Goal: Task Accomplishment & Management: Complete application form

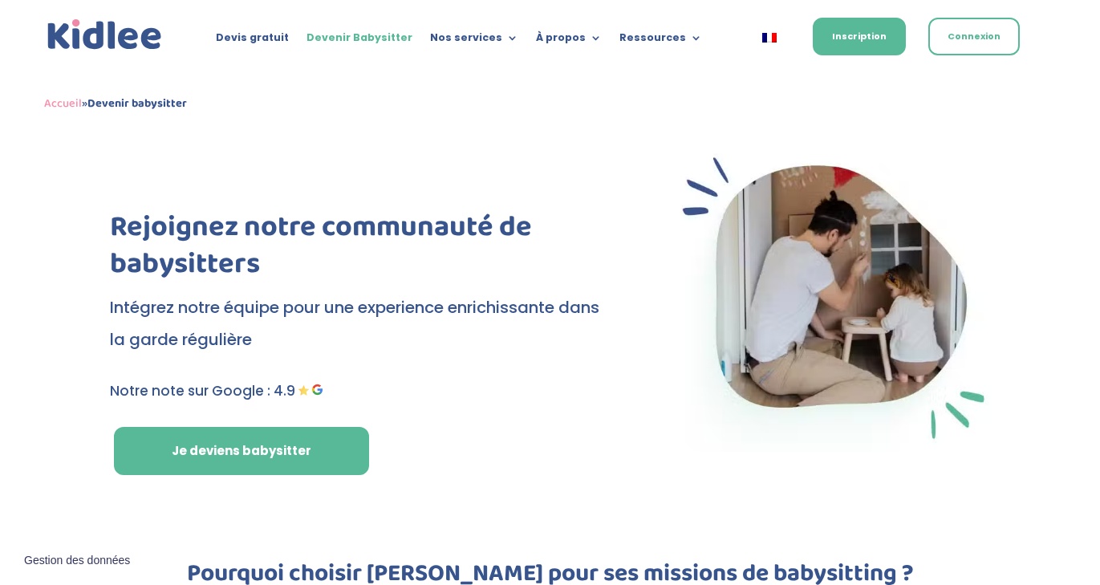
scroll to position [14, 0]
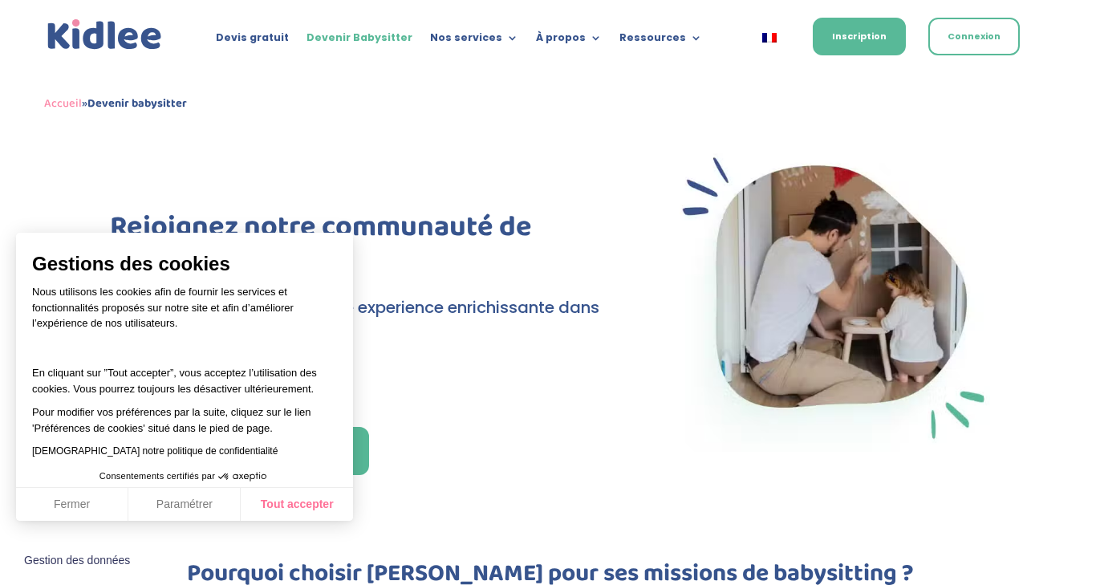
click at [311, 513] on button "Tout accepter" at bounding box center [297, 505] width 112 height 34
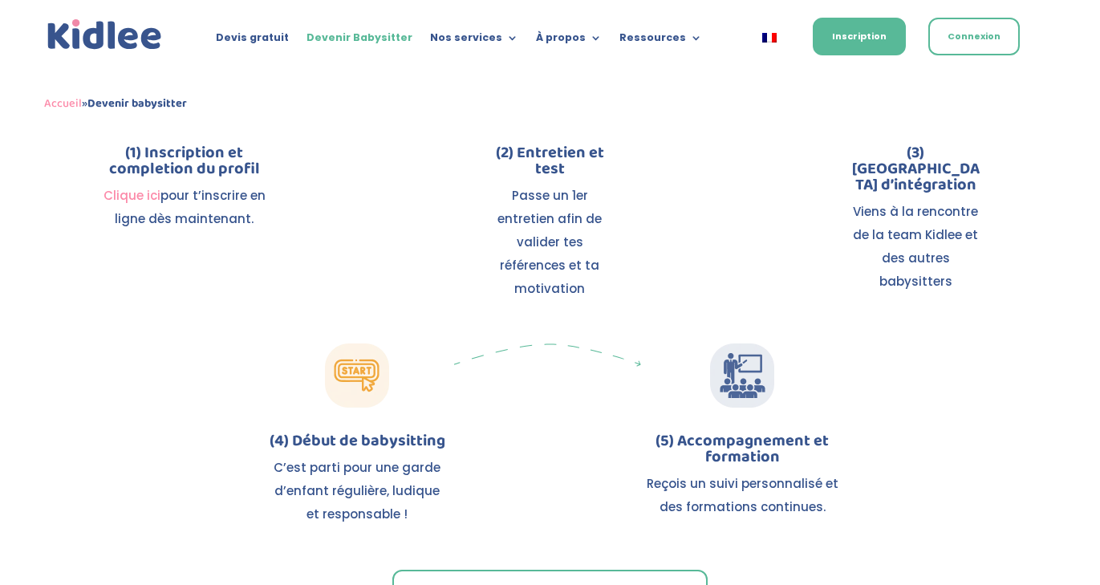
scroll to position [1844, 0]
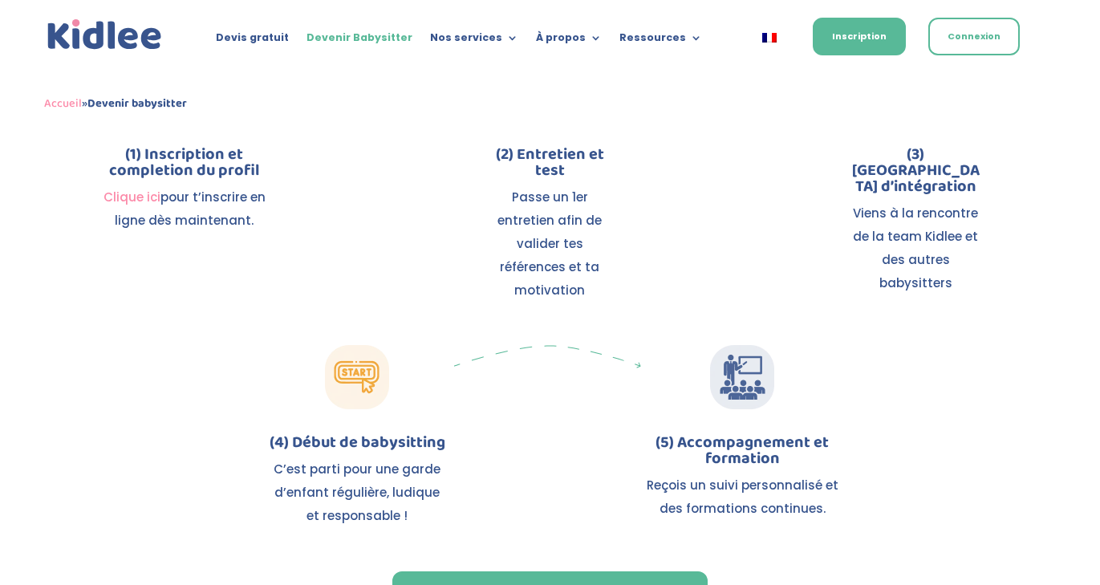
click at [462, 571] on link "Je m'inscris comme babysitter" at bounding box center [549, 595] width 315 height 48
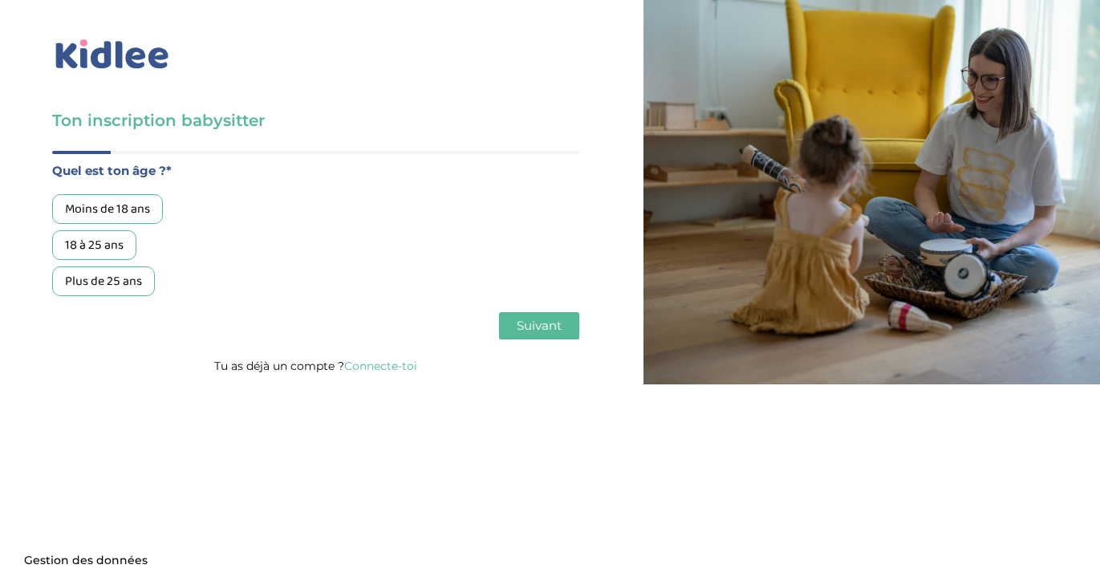
click at [120, 243] on div "18 à 25 ans" at bounding box center [94, 245] width 84 height 30
click at [525, 327] on span "Suivant" at bounding box center [539, 325] width 45 height 15
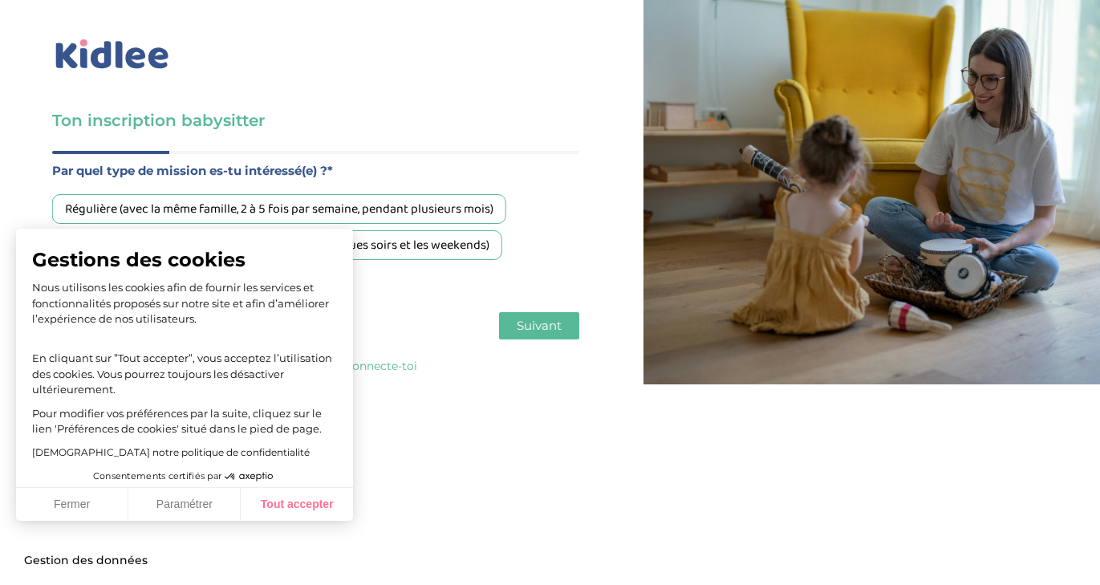
click at [299, 503] on button "Tout accepter" at bounding box center [297, 505] width 112 height 34
checkbox input "true"
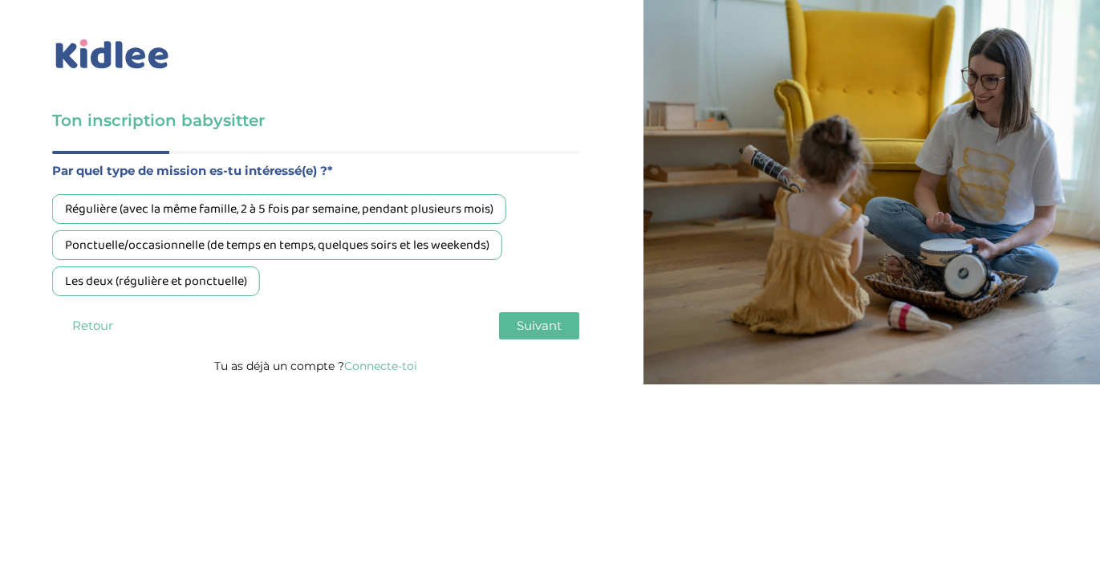
click at [221, 288] on div "Les deux (régulière et ponctuelle)" at bounding box center [156, 281] width 208 height 30
click at [563, 327] on button "Suivant" at bounding box center [539, 325] width 80 height 27
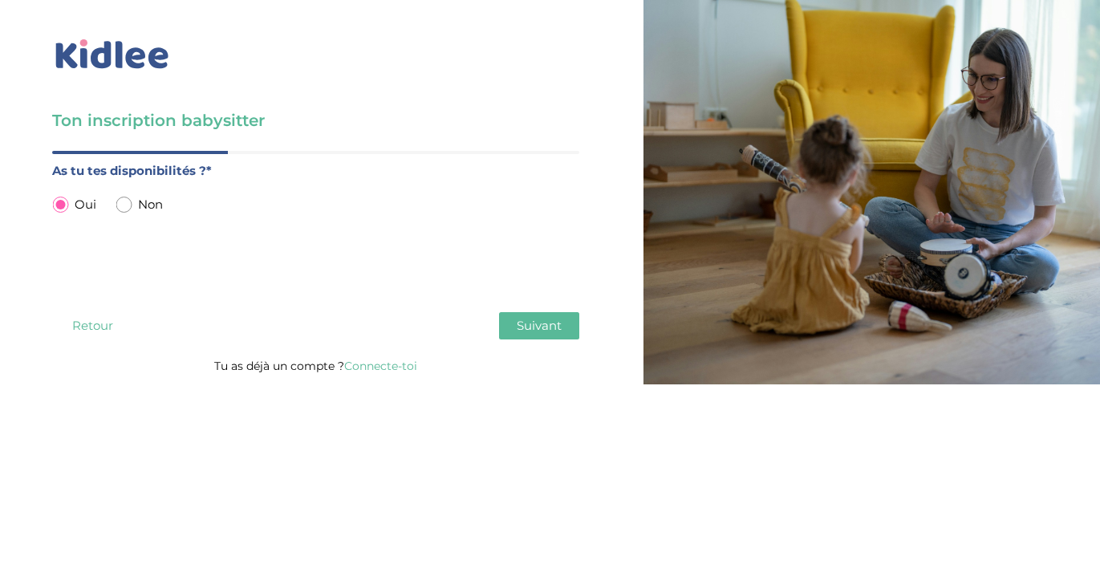
click at [569, 325] on button "Suivant" at bounding box center [539, 325] width 80 height 27
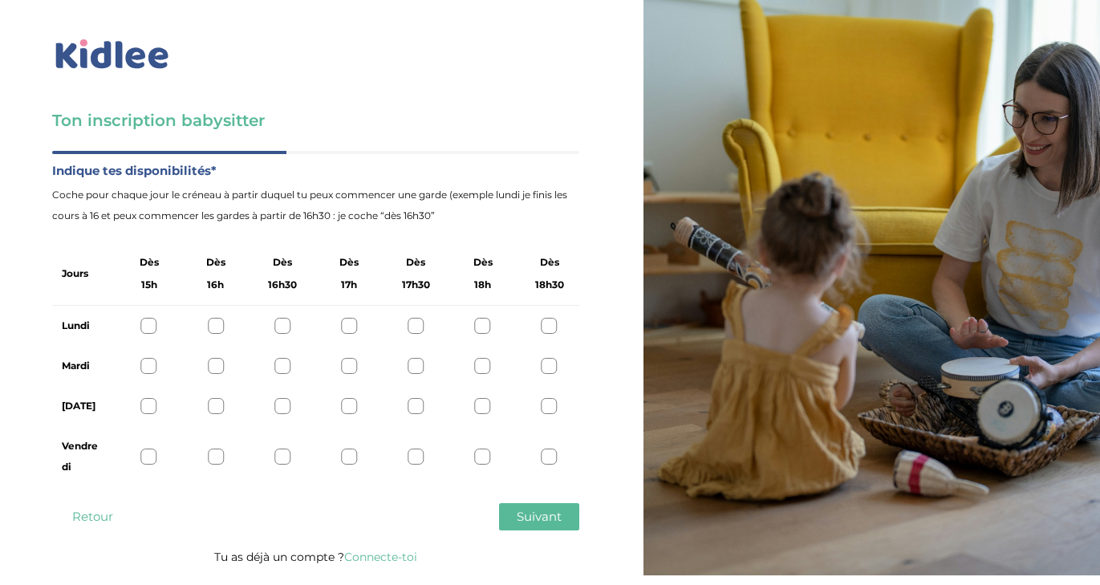
click at [148, 324] on div at bounding box center [149, 326] width 16 height 16
click at [148, 360] on div at bounding box center [149, 366] width 16 height 16
click at [417, 397] on div "Jeudi" at bounding box center [315, 406] width 527 height 40
click at [348, 408] on div at bounding box center [349, 406] width 16 height 16
click at [413, 408] on div at bounding box center [416, 406] width 16 height 16
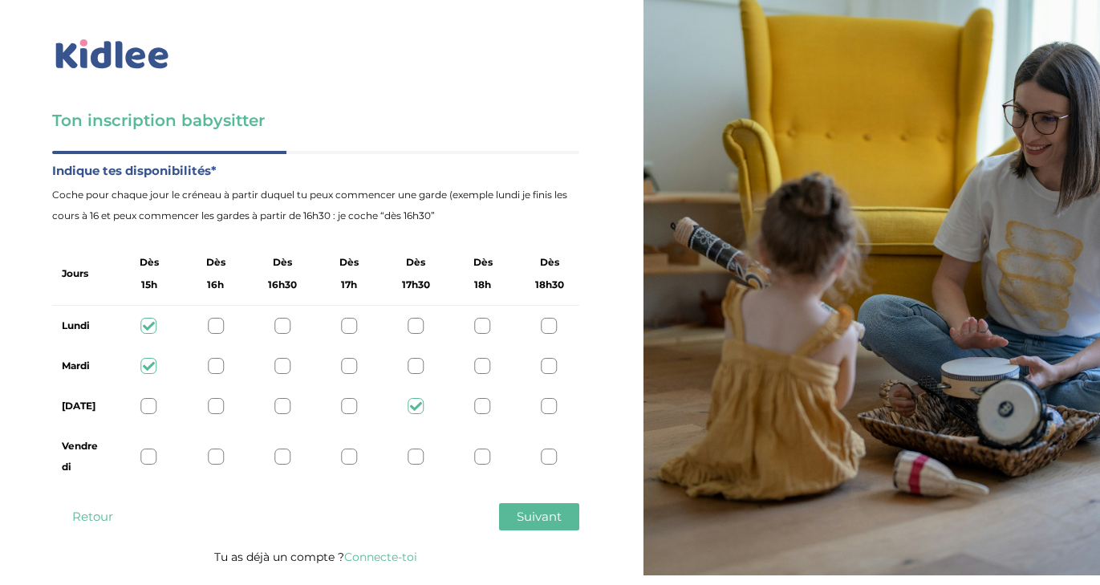
click at [415, 456] on div at bounding box center [416, 457] width 16 height 16
click at [523, 514] on span "Suivant" at bounding box center [539, 516] width 45 height 15
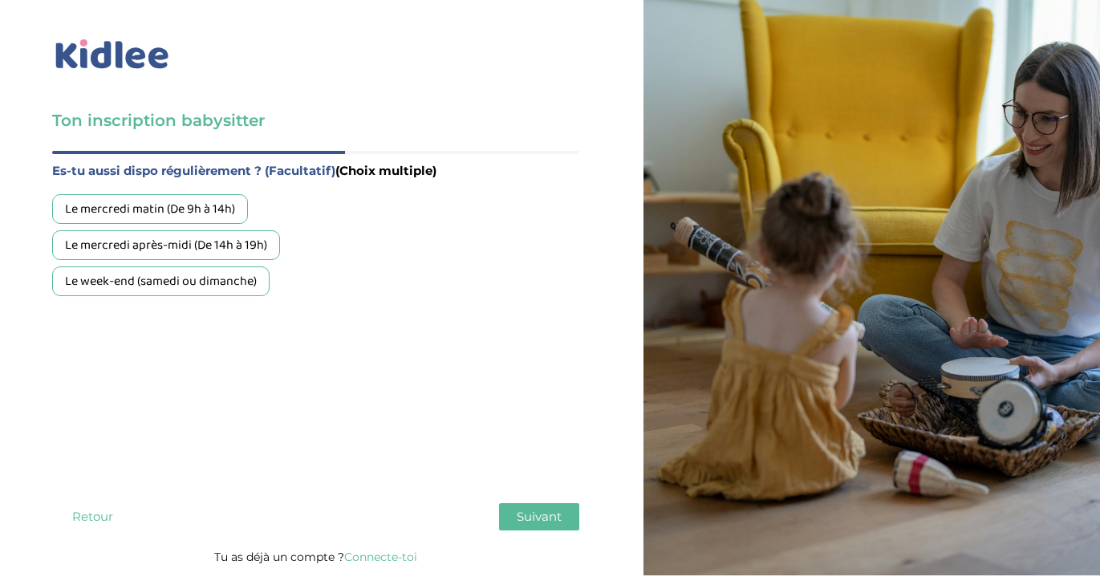
click at [227, 209] on div "Le mercredi matin (De 9h à 14h)" at bounding box center [150, 209] width 196 height 30
click at [256, 243] on div "Le mercredi après-midi (De 14h à 19h)" at bounding box center [166, 245] width 228 height 30
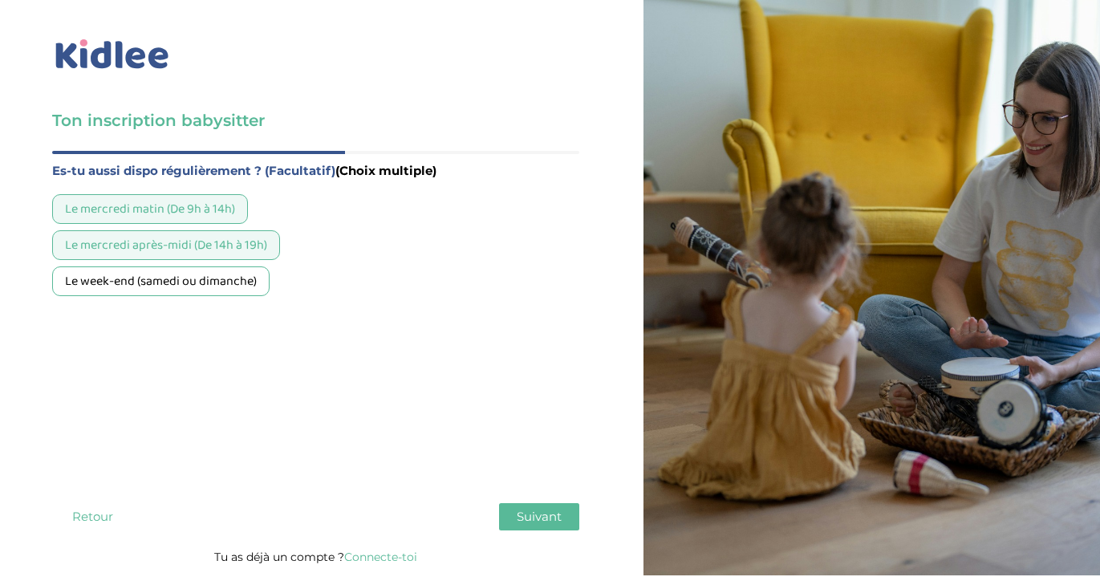
click at [245, 279] on div "Le week-end (samedi ou dimanche)" at bounding box center [161, 281] width 218 height 30
click at [553, 510] on span "Suivant" at bounding box center [539, 516] width 45 height 15
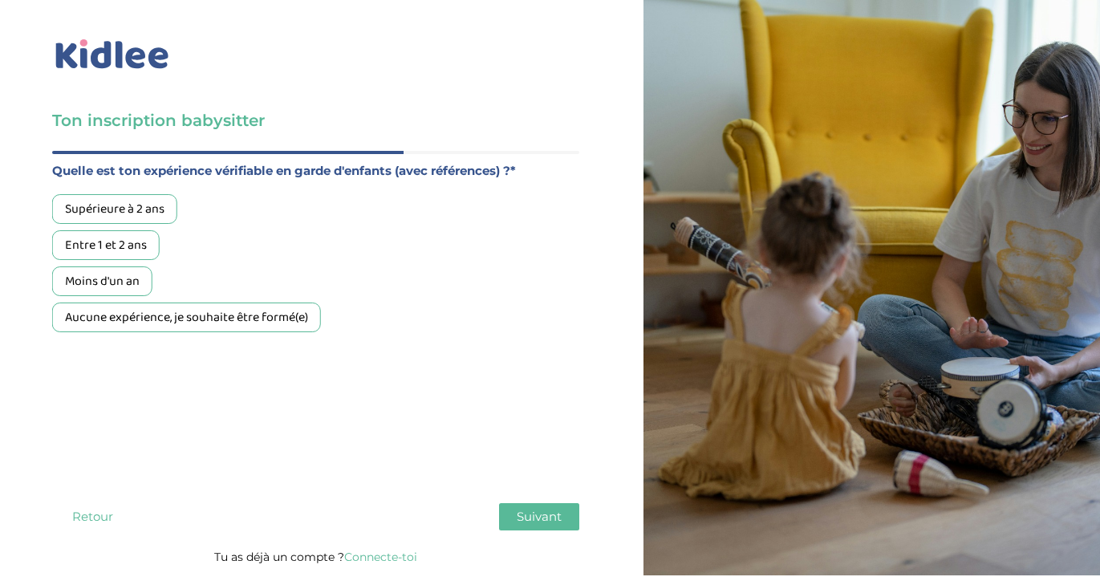
click at [127, 279] on div "Moins d'un an" at bounding box center [102, 281] width 100 height 30
click at [534, 523] on span "Suivant" at bounding box center [539, 516] width 45 height 15
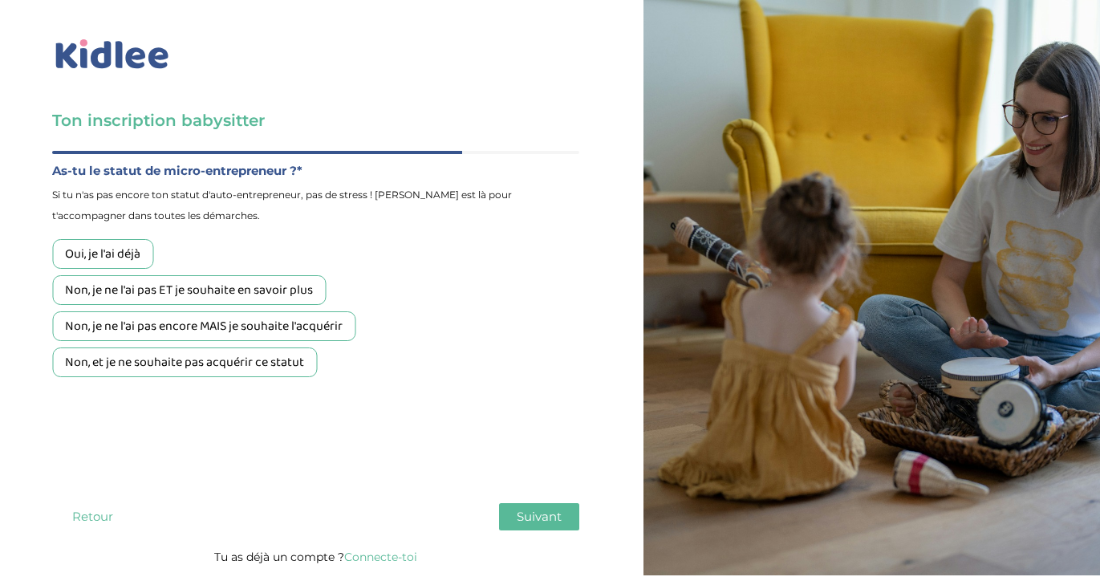
click at [319, 289] on div "Non, je ne l'ai pas ET je souhaite en savoir plus" at bounding box center [189, 290] width 274 height 30
click at [544, 516] on span "Suivant" at bounding box center [539, 516] width 45 height 15
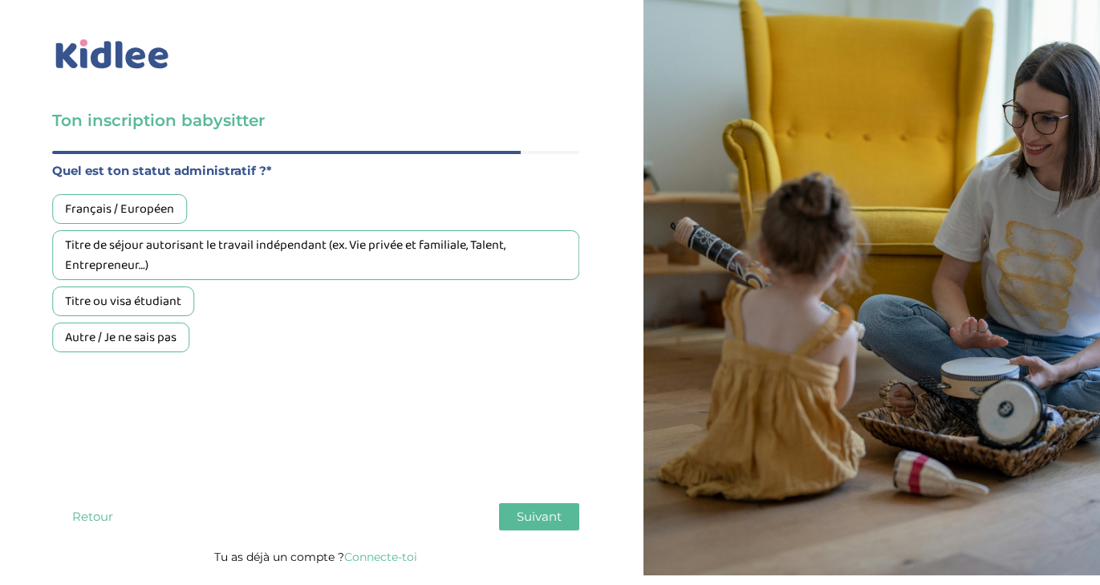
click at [150, 205] on div "Français / Européen" at bounding box center [119, 209] width 135 height 30
click at [523, 512] on span "Suivant" at bounding box center [539, 516] width 45 height 15
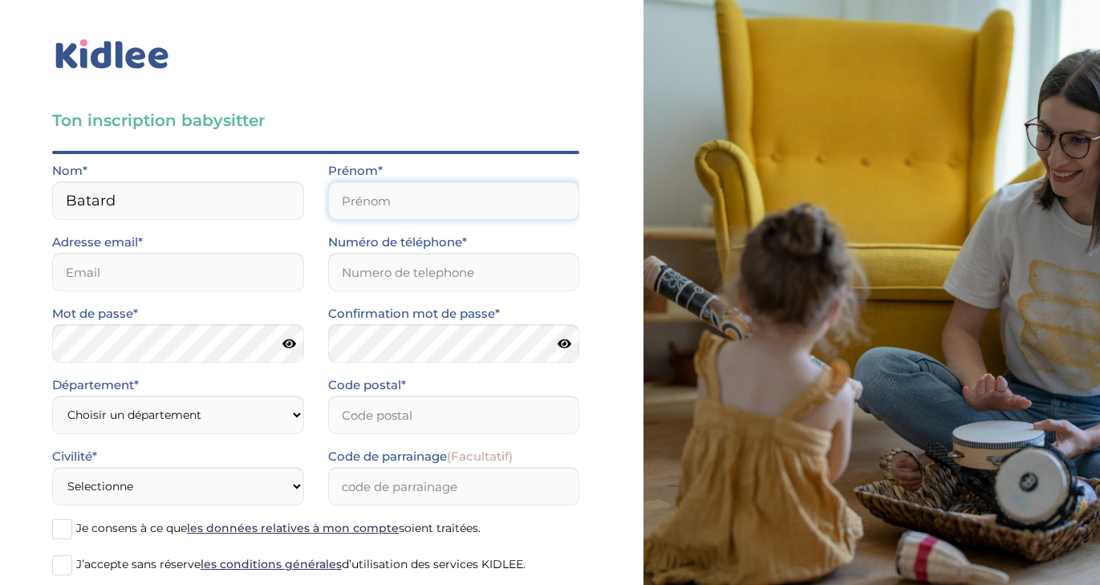
type input "Batard"
click at [473, 197] on input "L" at bounding box center [454, 200] width 252 height 39
type input "Laura"
click at [246, 286] on input "email" at bounding box center [178, 272] width 252 height 39
type input "batard.l"
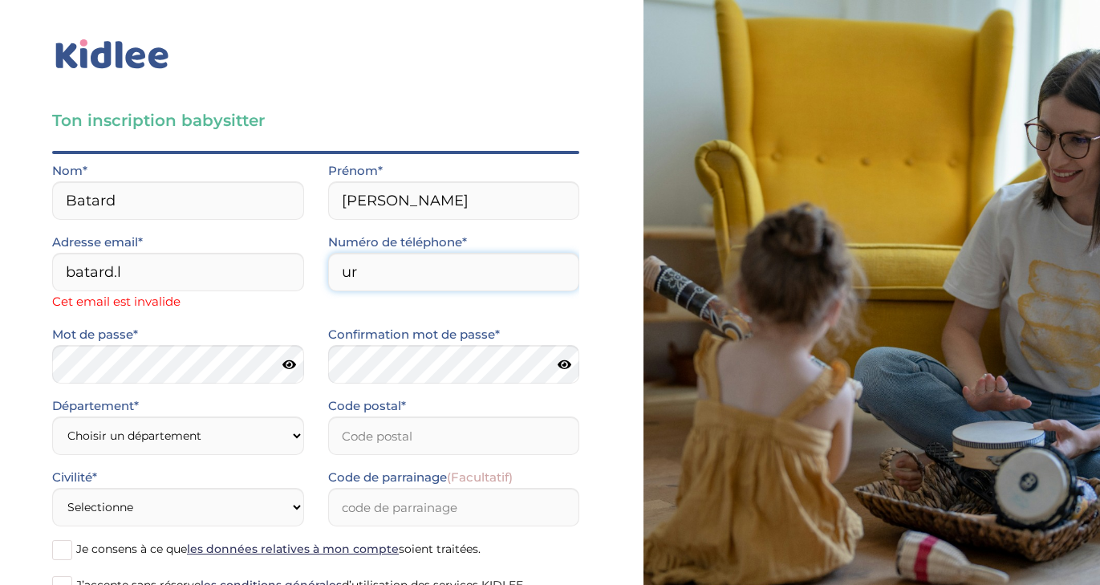
type input "ur"
click at [185, 273] on input "batard.l" at bounding box center [178, 272] width 252 height 39
type input "batard.laura@laposte.net"
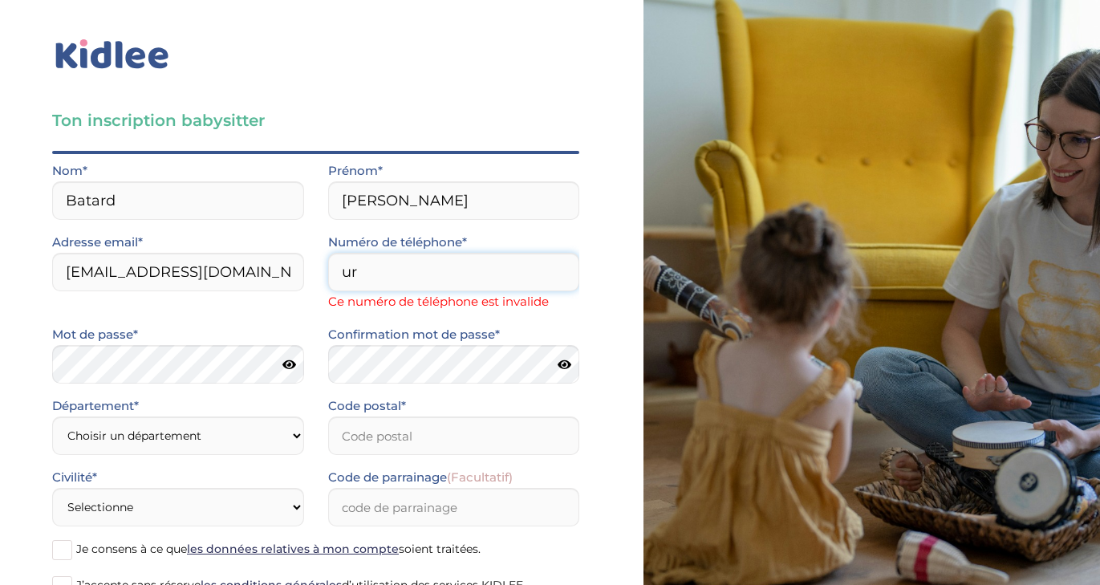
click at [383, 274] on input "ur" at bounding box center [454, 272] width 252 height 39
type input "075"
type input "0750227447"
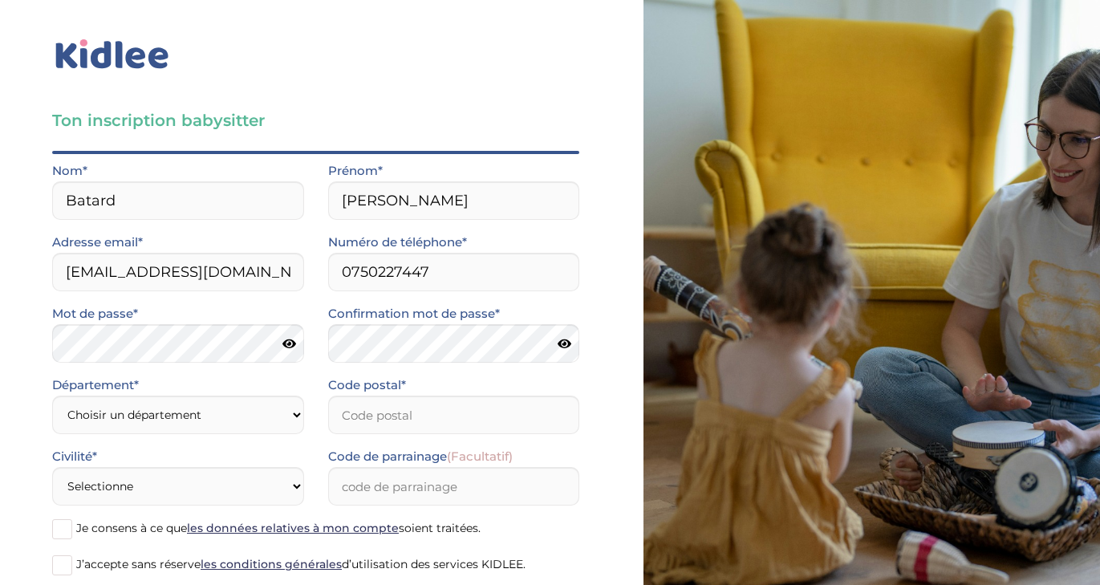
click at [287, 345] on icon at bounding box center [290, 344] width 14 height 12
click at [287, 345] on icon at bounding box center [288, 344] width 15 height 12
click at [561, 348] on icon at bounding box center [565, 344] width 14 height 12
select select "0"
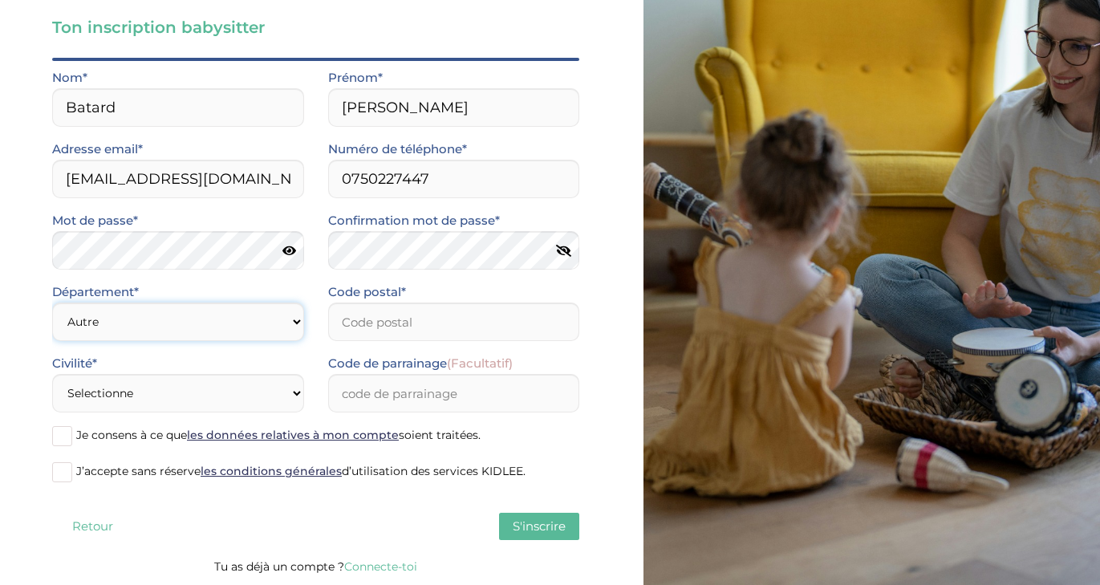
scroll to position [93, 0]
click at [440, 333] on input "Code postal*" at bounding box center [454, 322] width 252 height 39
type input "44000"
select select "1"
click at [54, 470] on span at bounding box center [62, 472] width 20 height 20
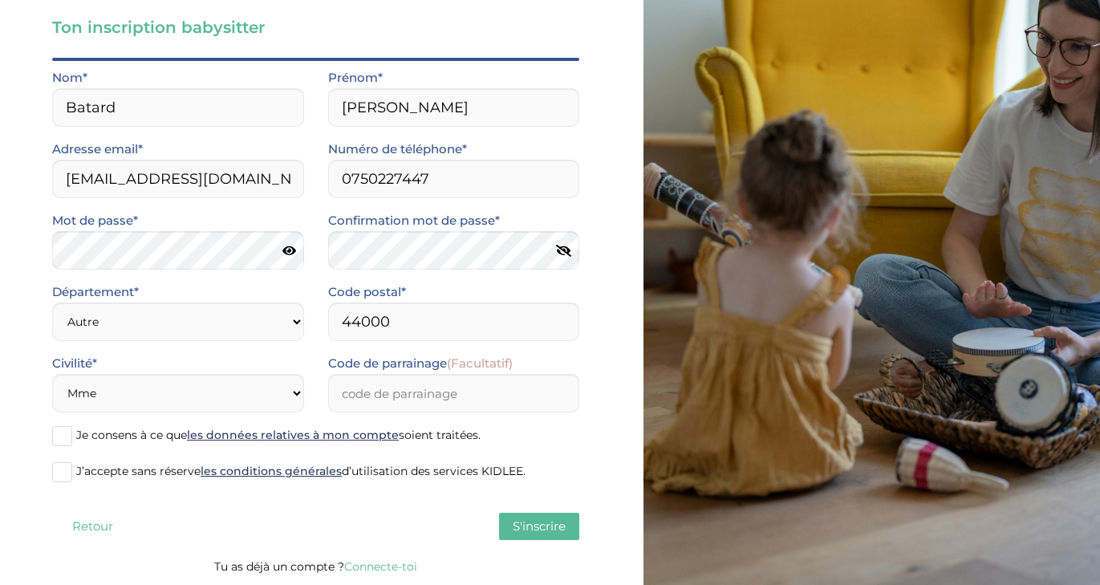
click at [0, 0] on input "J’accepte sans réserve les conditions générales d’utilisation des services KIDL…" at bounding box center [0, 0] width 0 height 0
click at [55, 438] on span at bounding box center [62, 436] width 20 height 20
click at [0, 0] on input "Je consens à ce que les données relatives à mon compte soient traitées." at bounding box center [0, 0] width 0 height 0
click at [545, 539] on button "S'inscrire" at bounding box center [539, 526] width 80 height 27
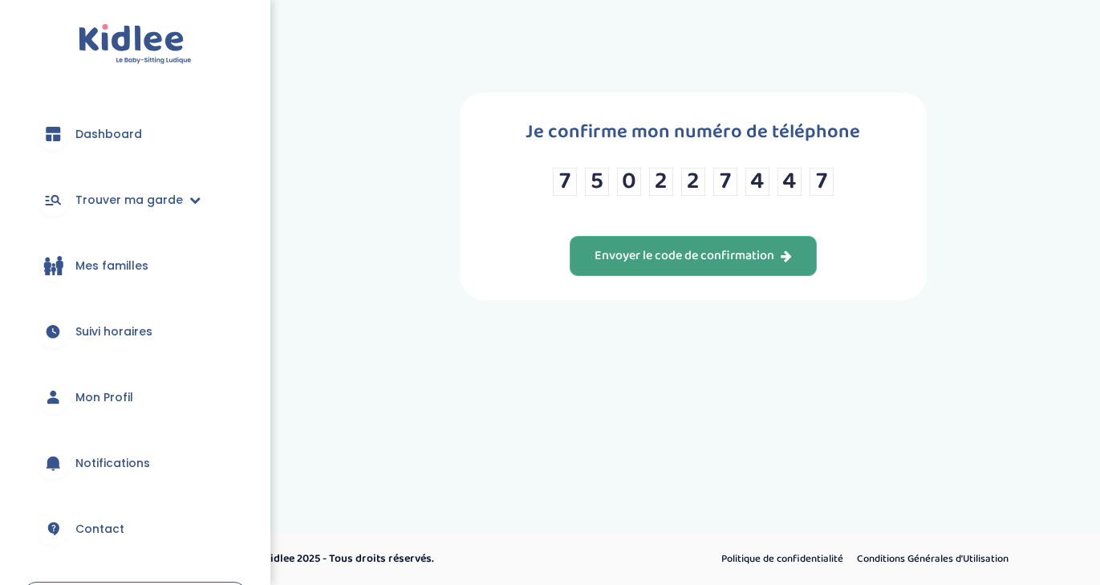
click at [764, 266] on div "Envoyer le code de confirmation" at bounding box center [693, 256] width 197 height 18
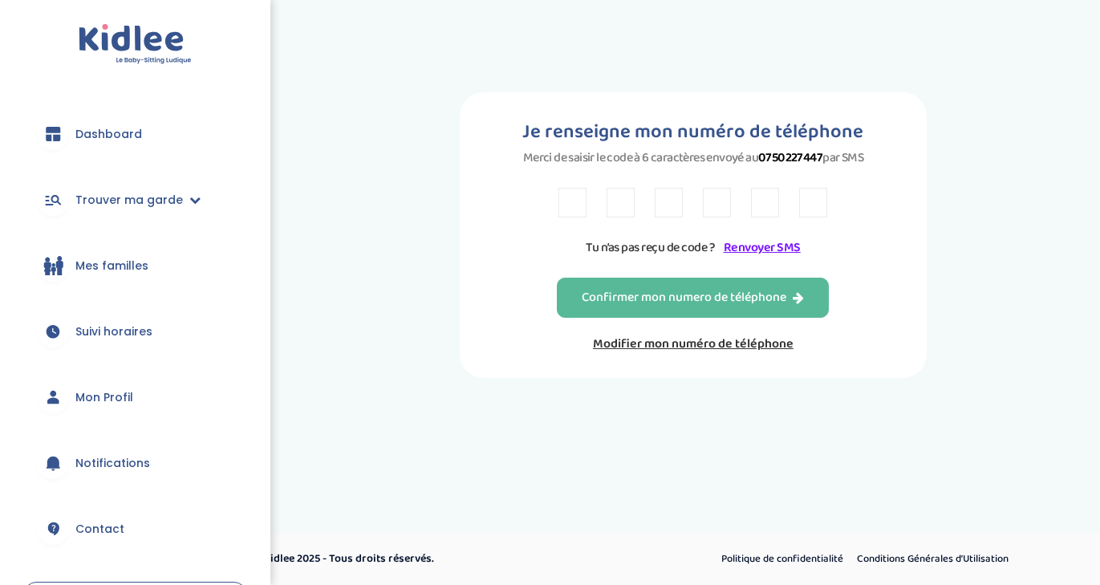
click at [578, 206] on input "text" at bounding box center [573, 203] width 28 height 30
type input "M"
type input "4"
type input "Y"
type input "X"
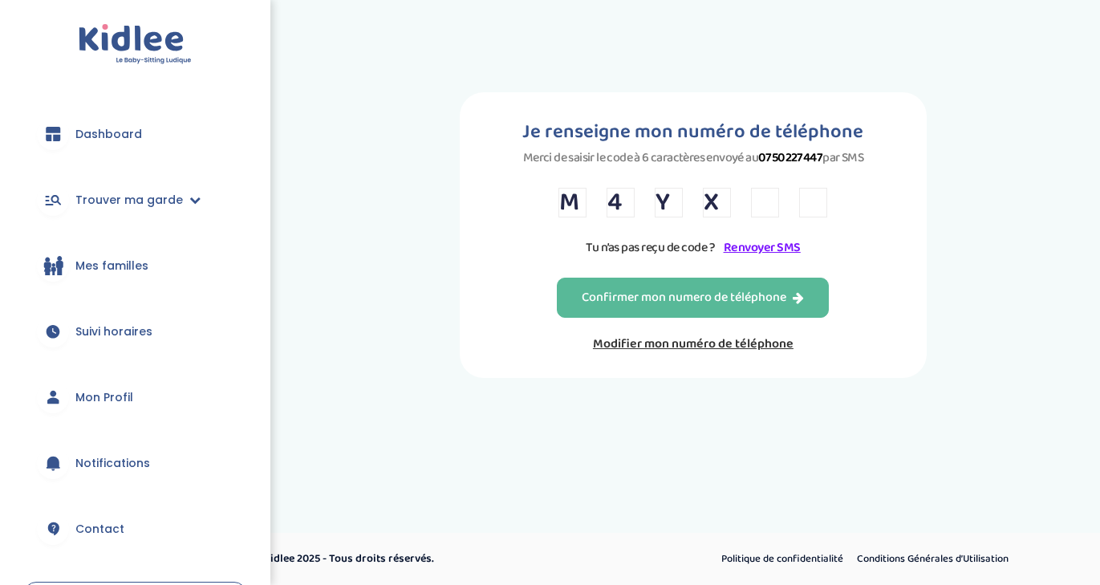
type input "8"
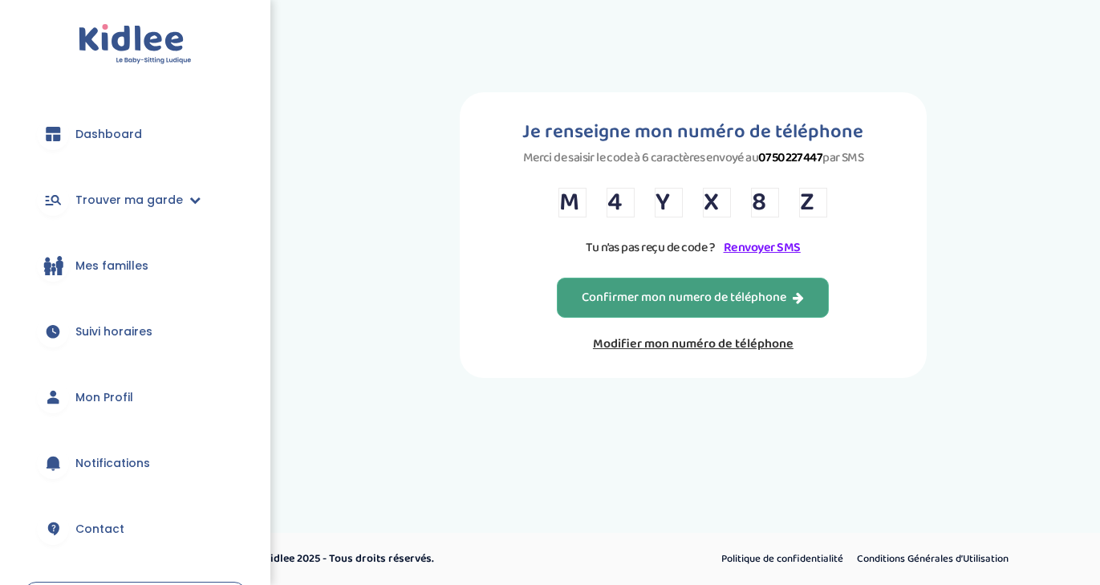
type input "Z"
click at [644, 307] on div "Confirmer mon numero de téléphone" at bounding box center [693, 298] width 222 height 18
